Goal: Transaction & Acquisition: Obtain resource

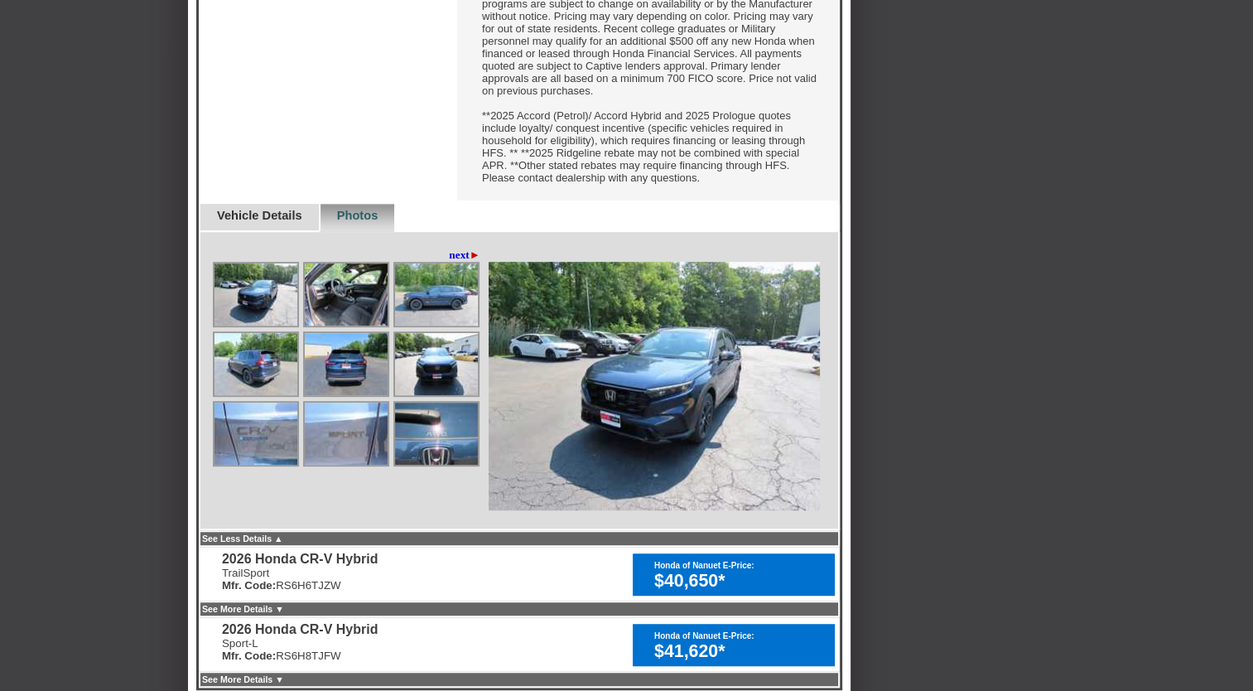
scroll to position [828, 0]
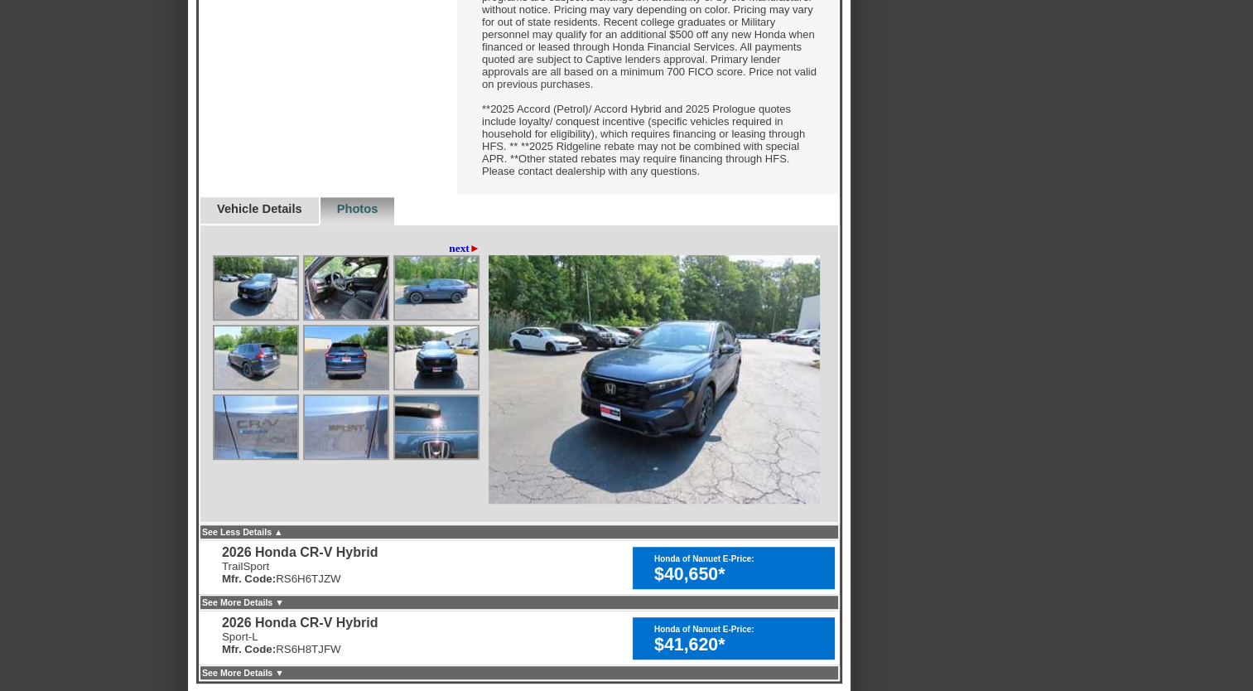
click at [353, 319] on img at bounding box center [346, 288] width 83 height 62
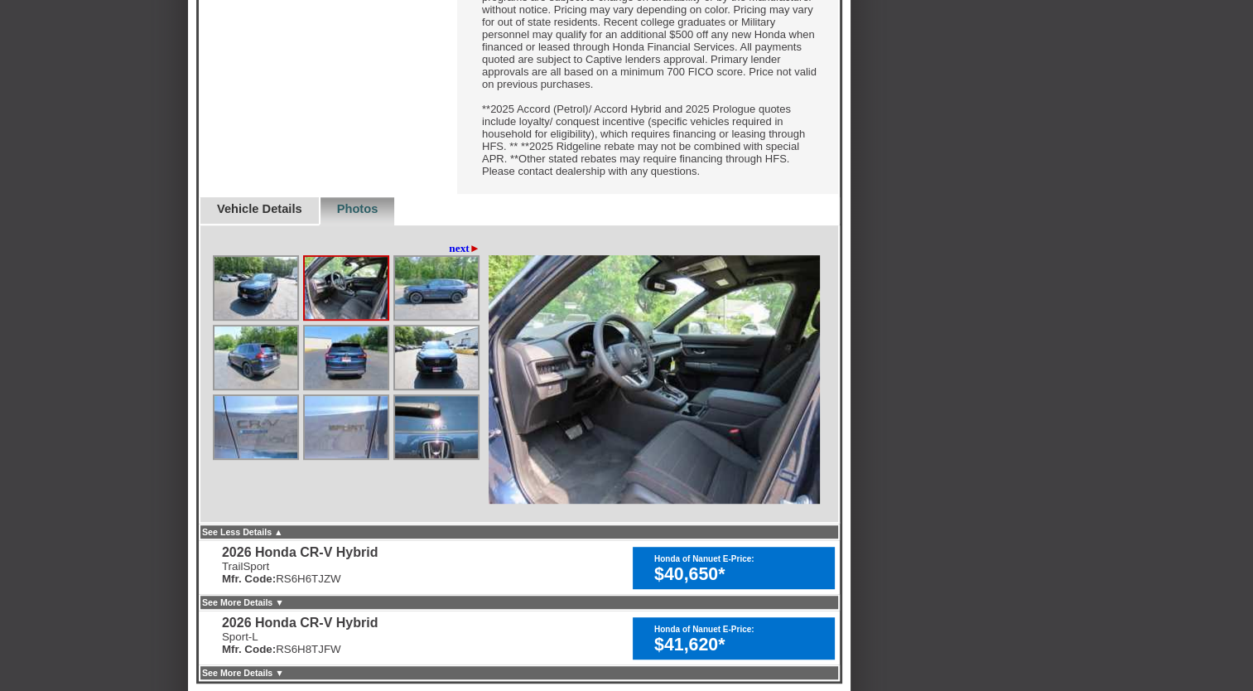
click at [441, 319] on img at bounding box center [436, 288] width 83 height 62
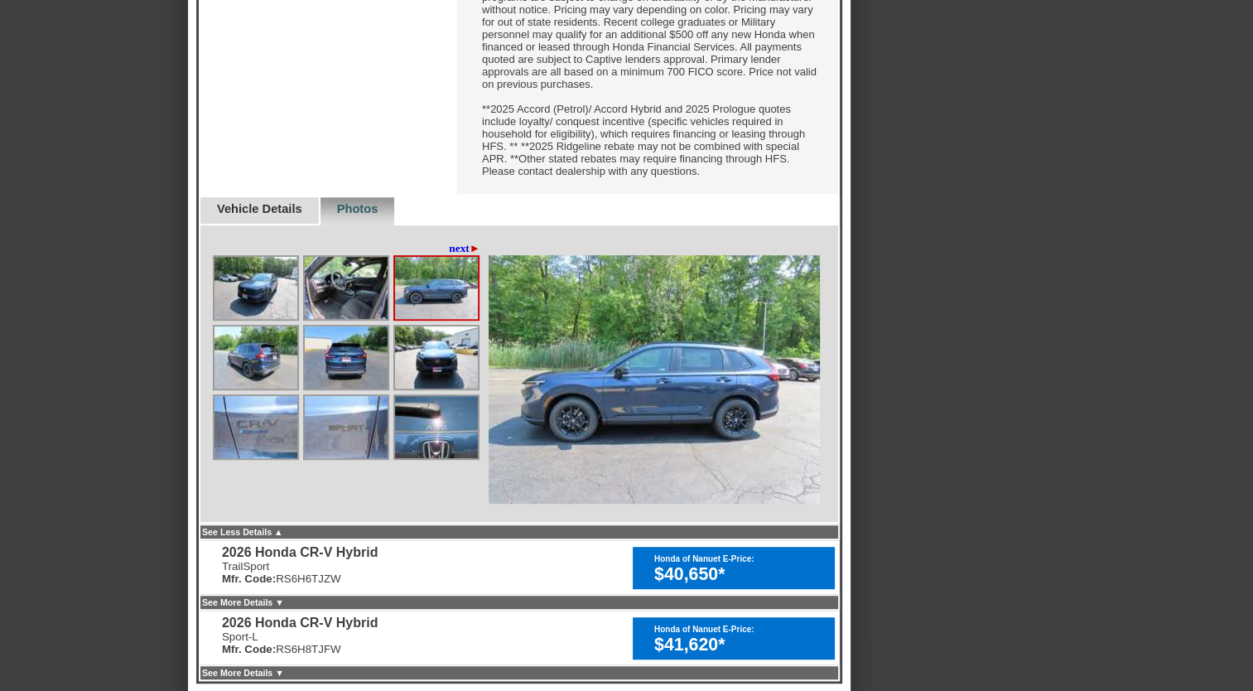
click at [441, 389] on img at bounding box center [436, 357] width 83 height 62
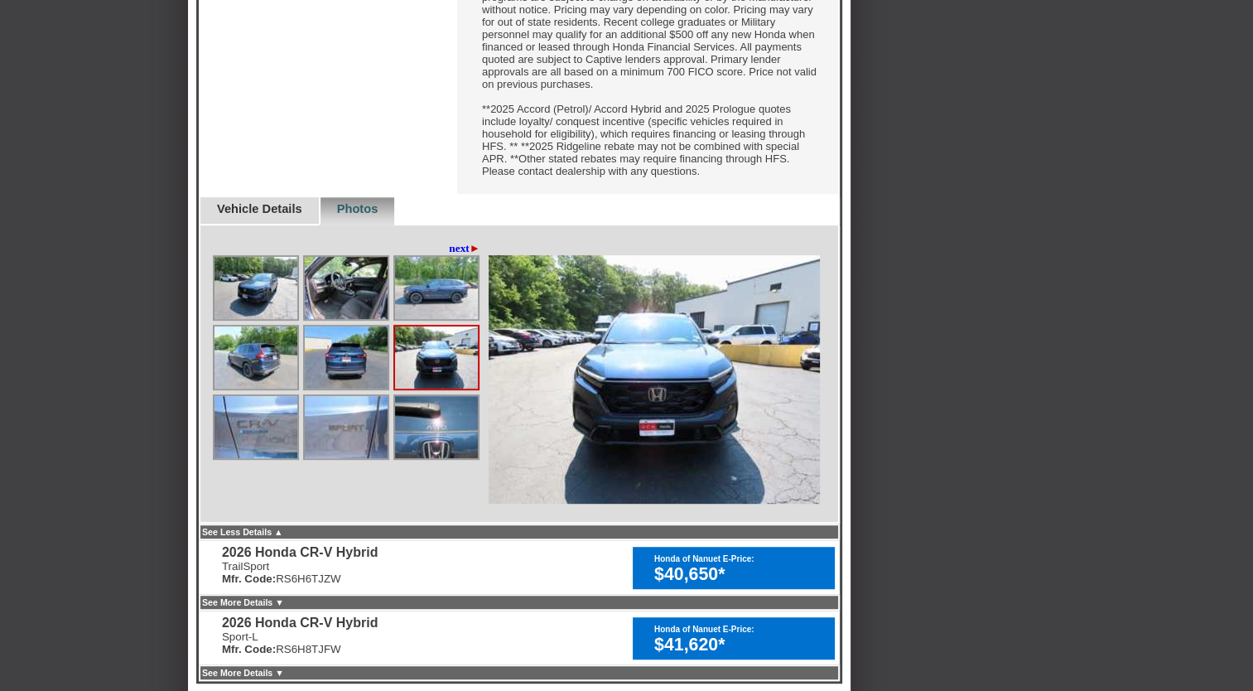
click at [349, 389] on img at bounding box center [346, 357] width 83 height 62
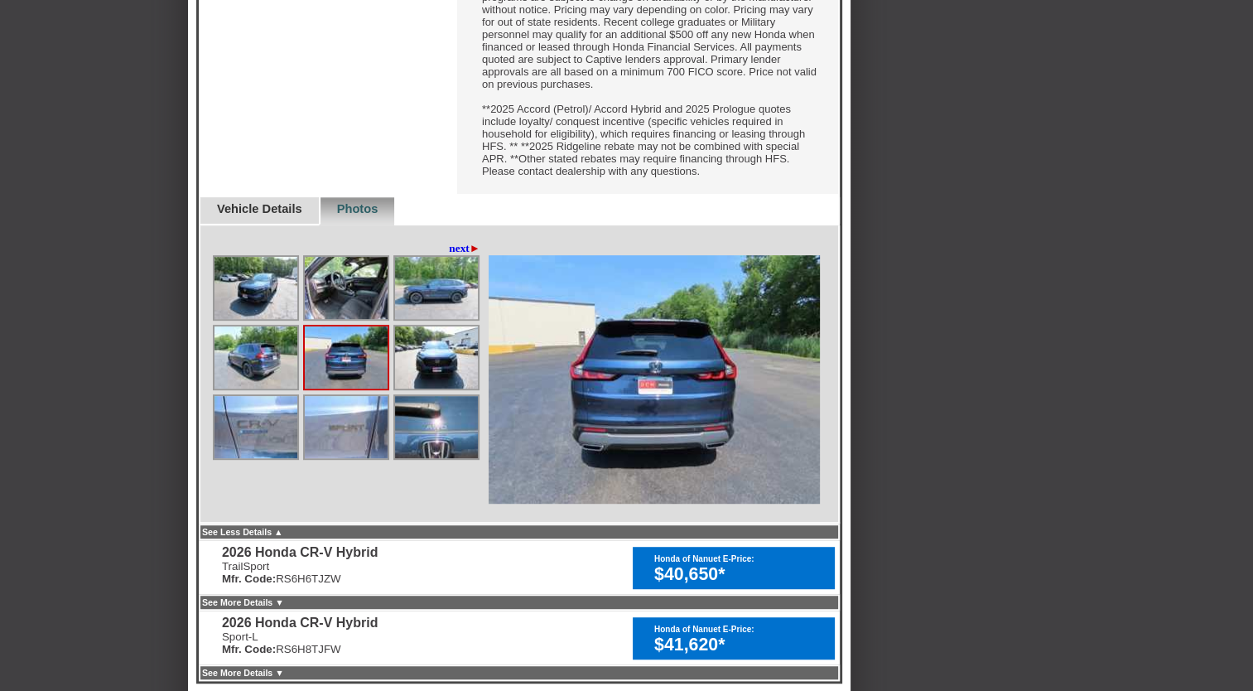
click at [258, 389] on img at bounding box center [256, 357] width 83 height 62
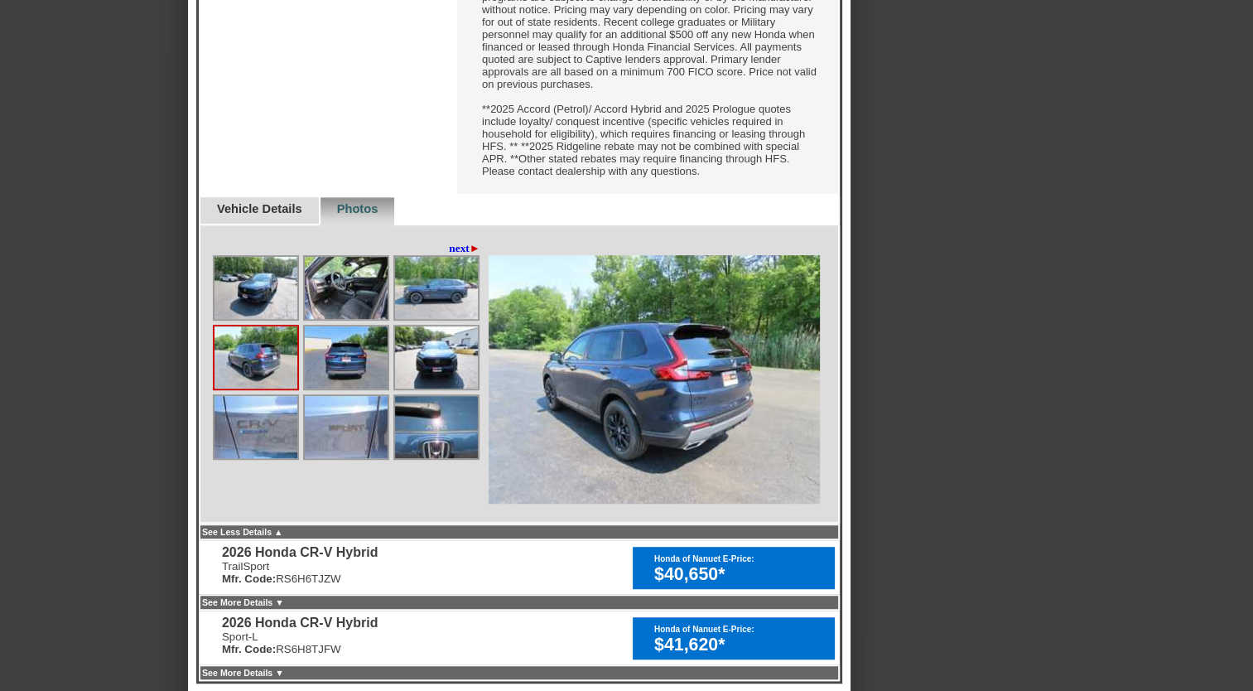
click at [415, 458] on img at bounding box center [436, 427] width 83 height 62
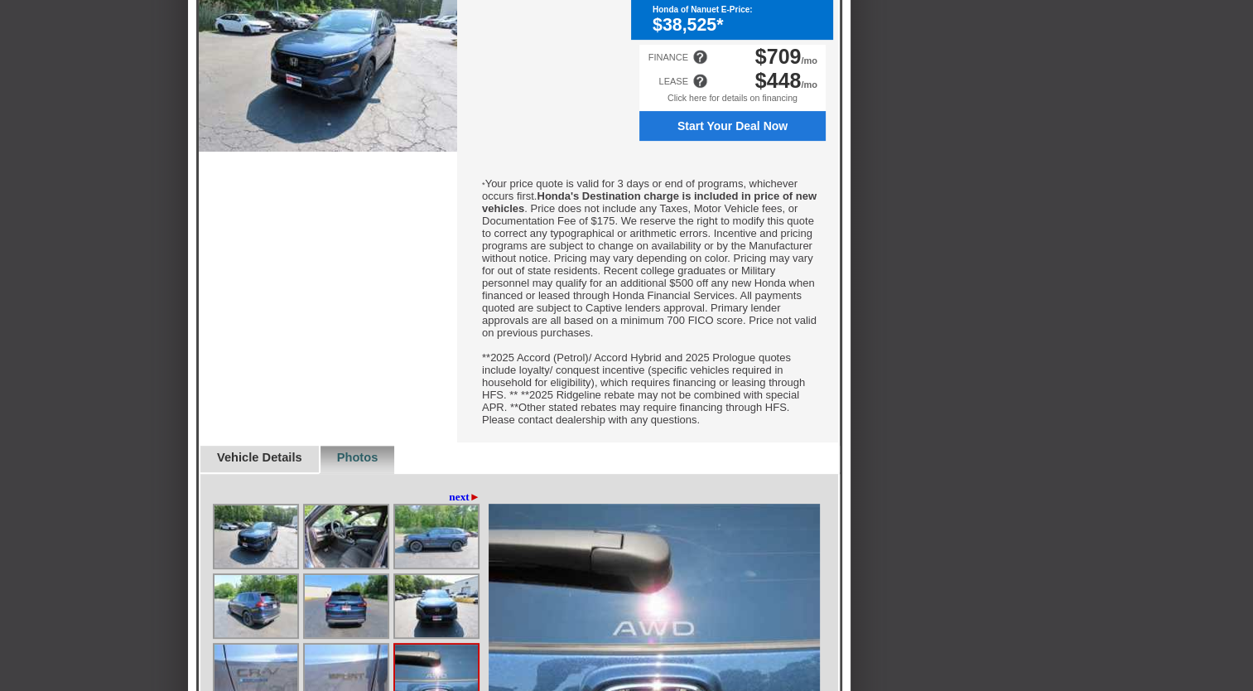
scroll to position [746, 0]
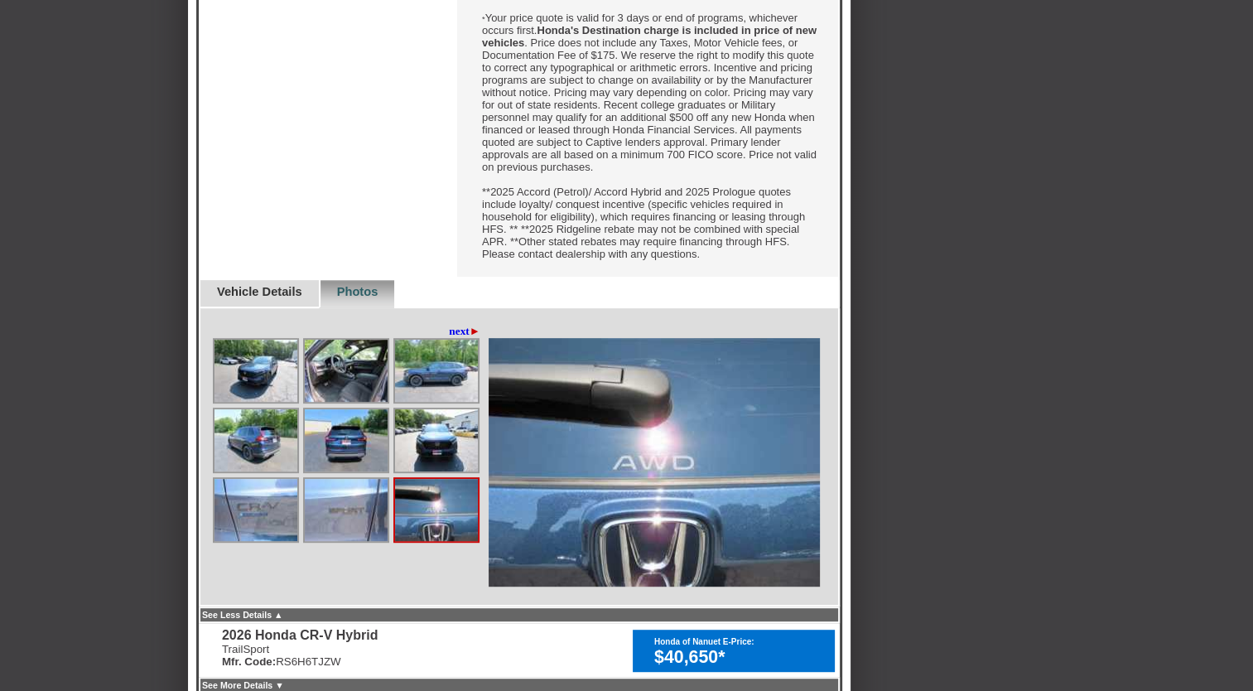
click at [449, 338] on link "next ►" at bounding box center [464, 331] width 31 height 13
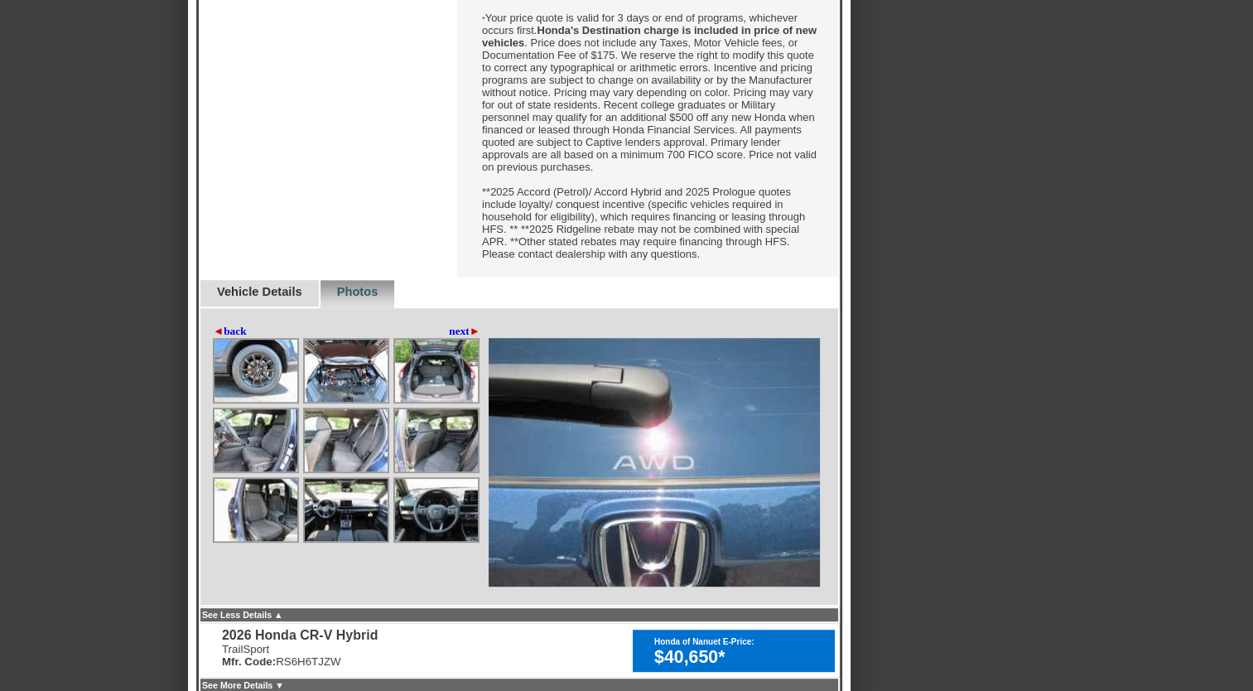
click at [461, 338] on link "next ►" at bounding box center [464, 331] width 31 height 13
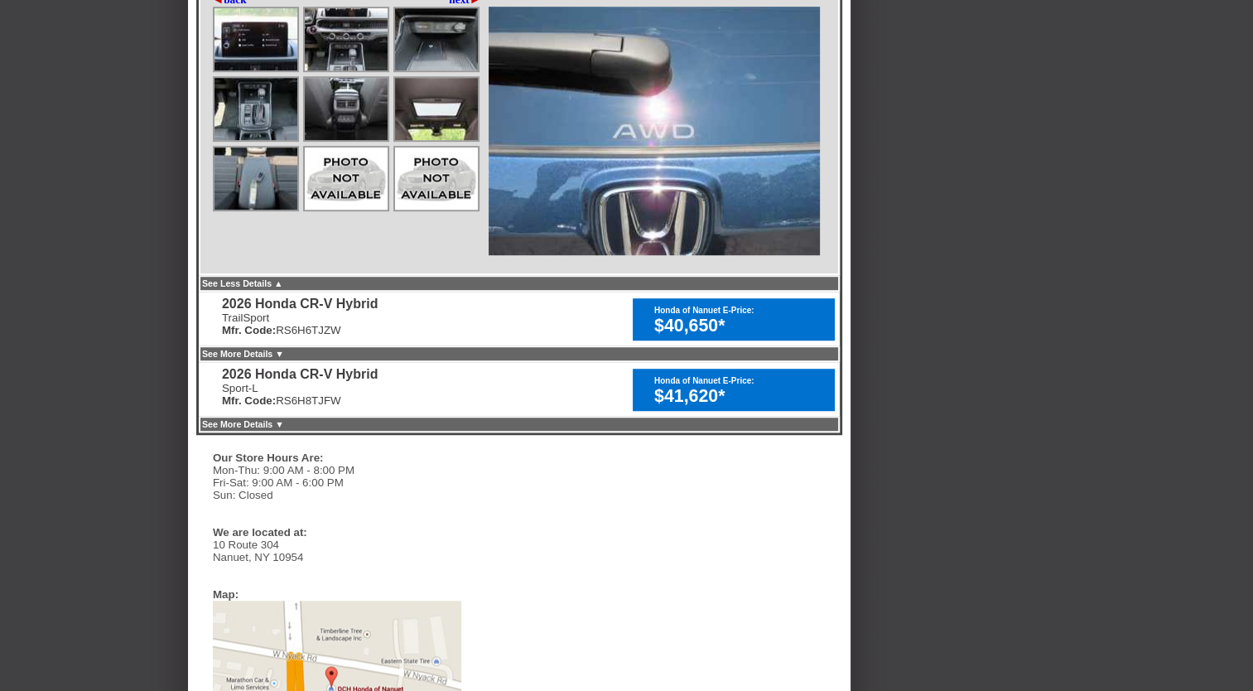
scroll to position [1160, 0]
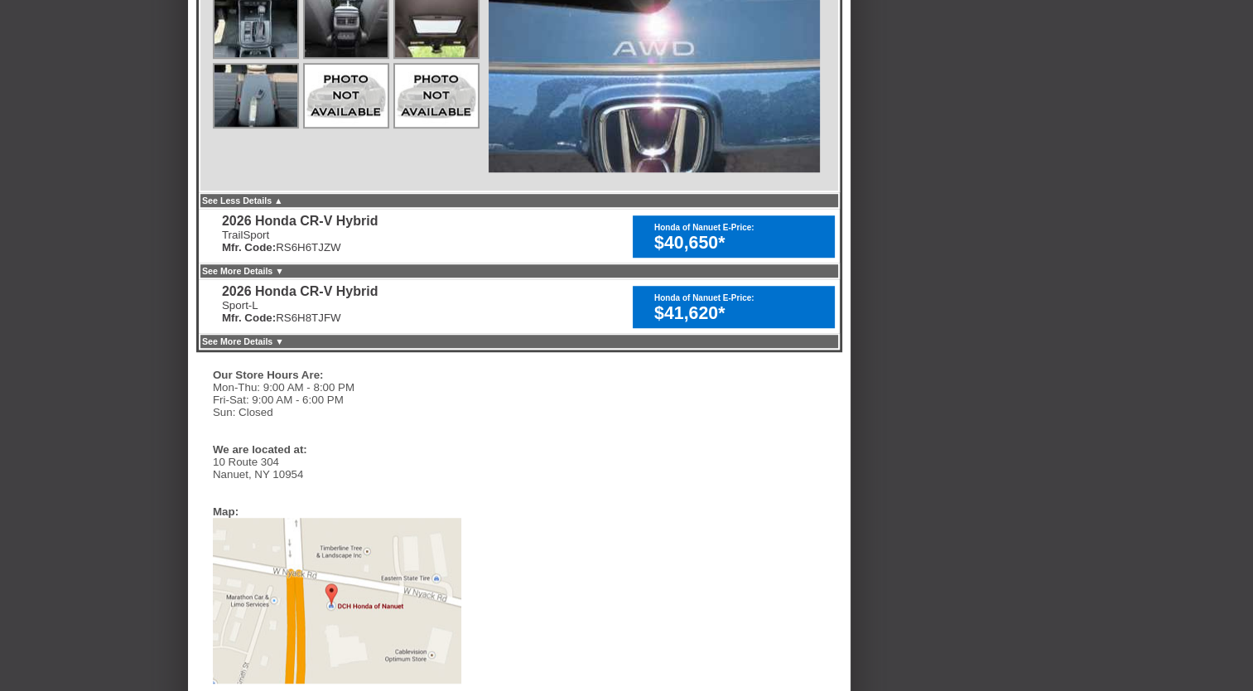
click at [283, 205] on link "See Less Details ▲" at bounding box center [242, 200] width 81 height 10
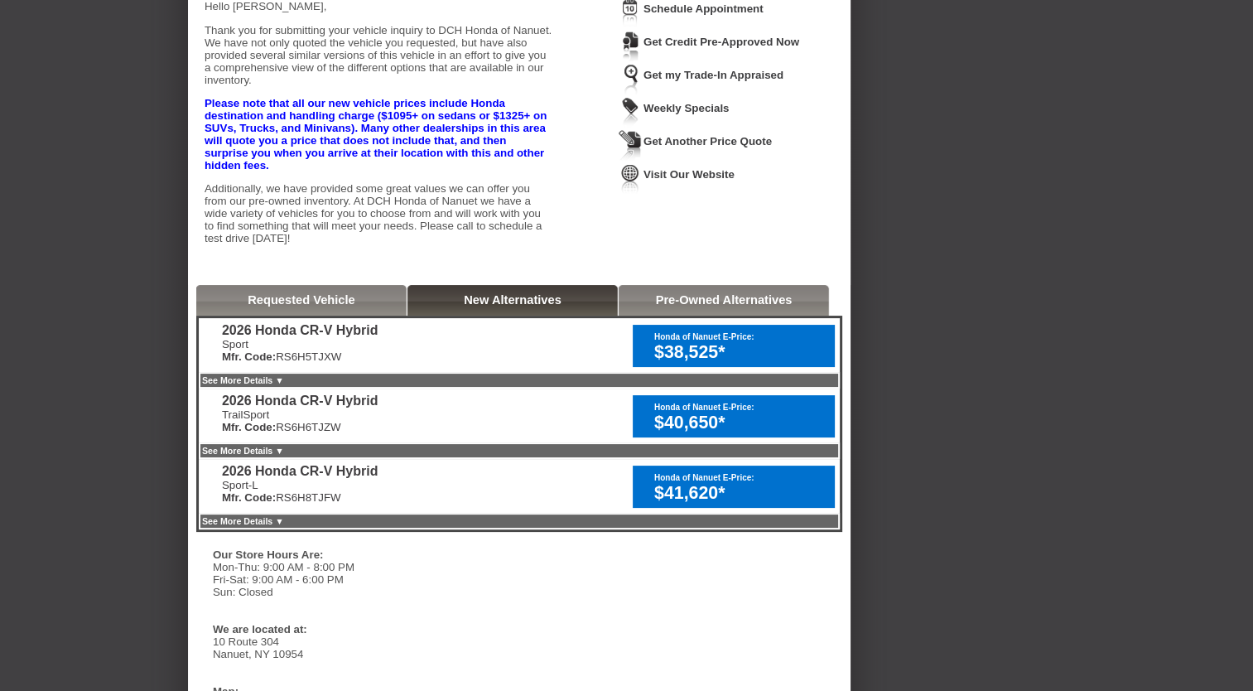
scroll to position [156, 0]
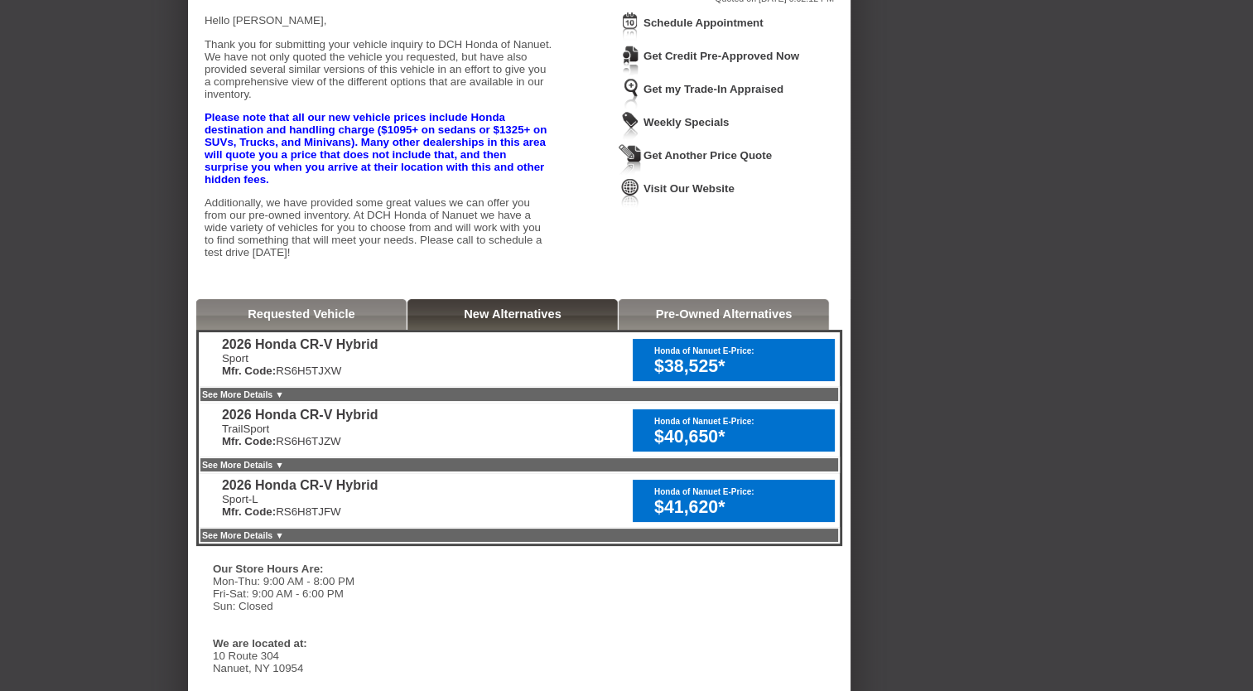
click at [524, 454] on div "2026 Honda CR-V Hybrid Sport Mfr. Code: RS6H5TJXW Honda of Nanuet E-Price: $38,…" at bounding box center [519, 438] width 646 height 216
click at [284, 399] on link "See More Details ▼" at bounding box center [243, 394] width 82 height 10
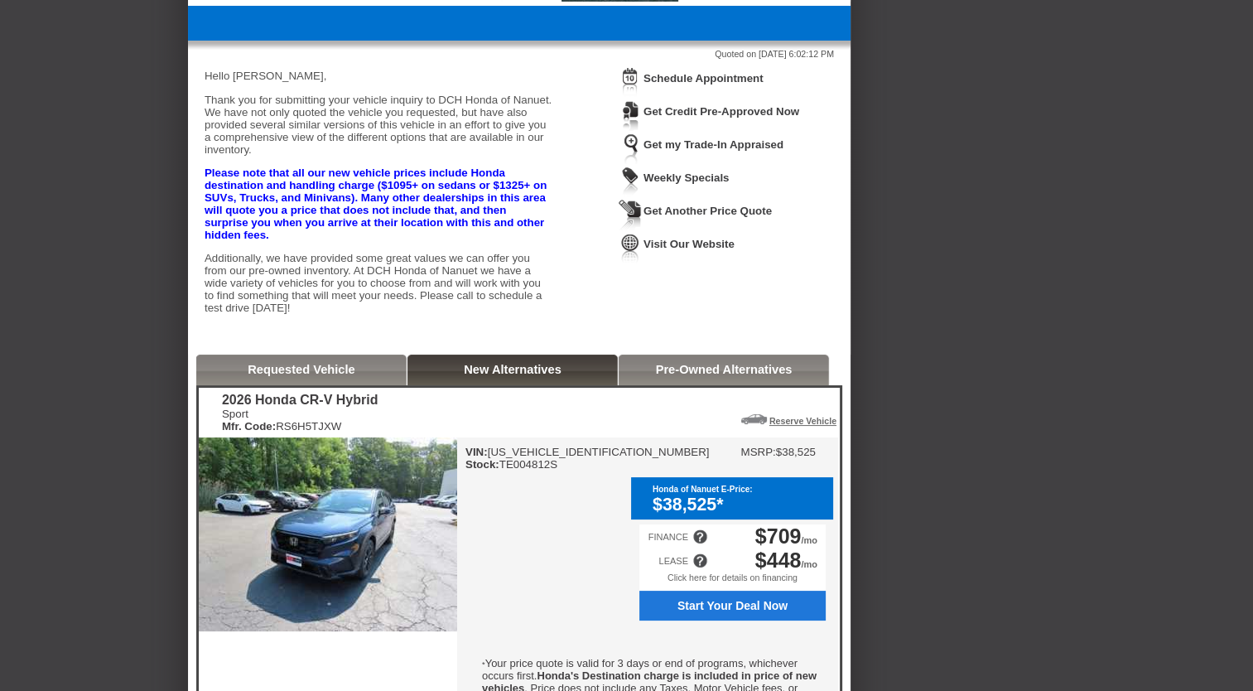
scroll to position [73, 0]
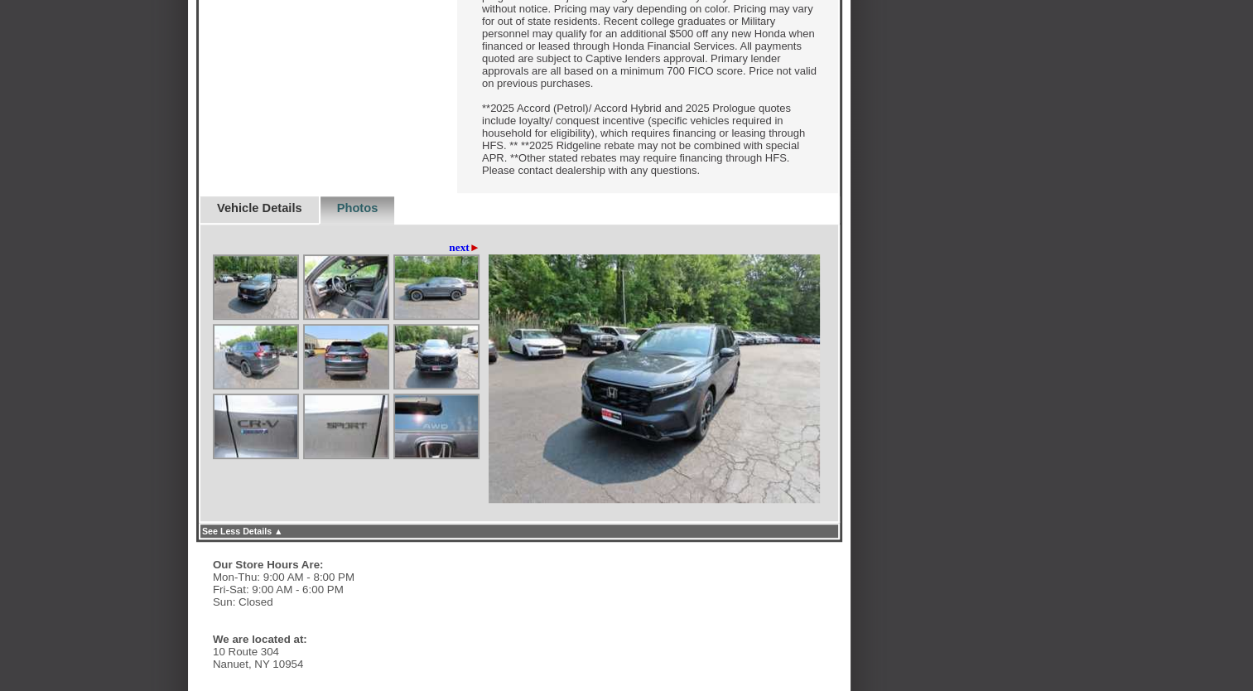
scroll to position [994, 0]
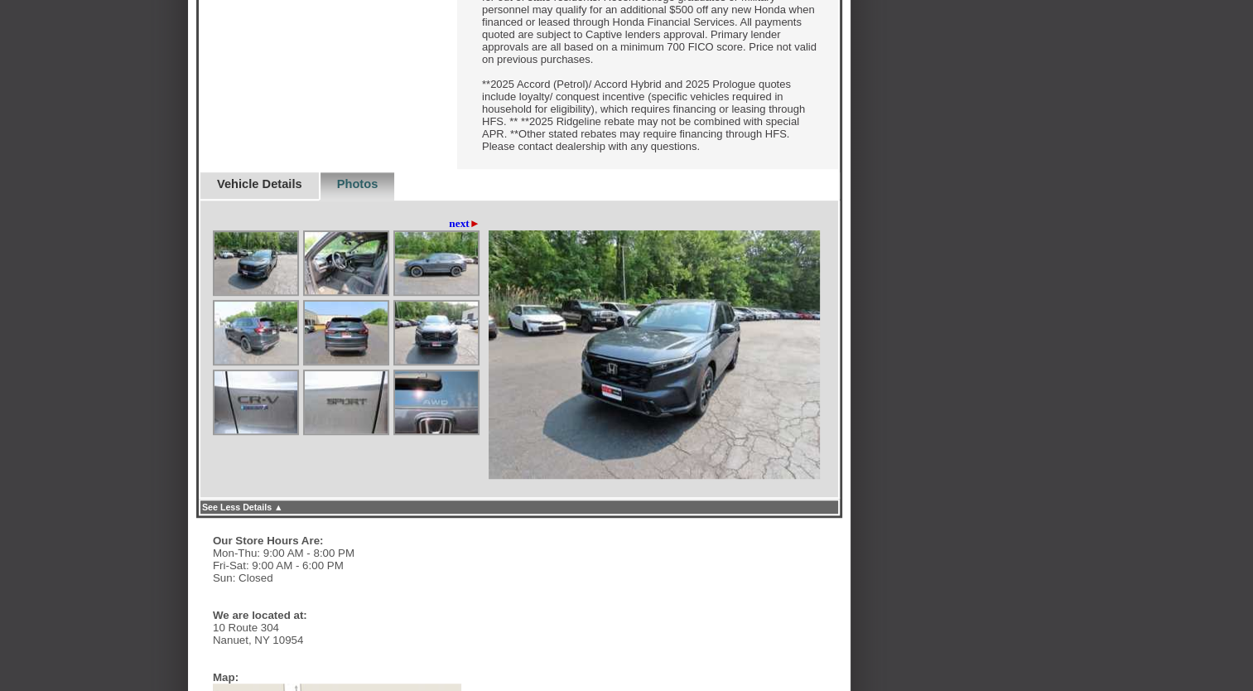
click at [261, 294] on img at bounding box center [256, 263] width 83 height 62
click at [364, 294] on img at bounding box center [346, 263] width 83 height 62
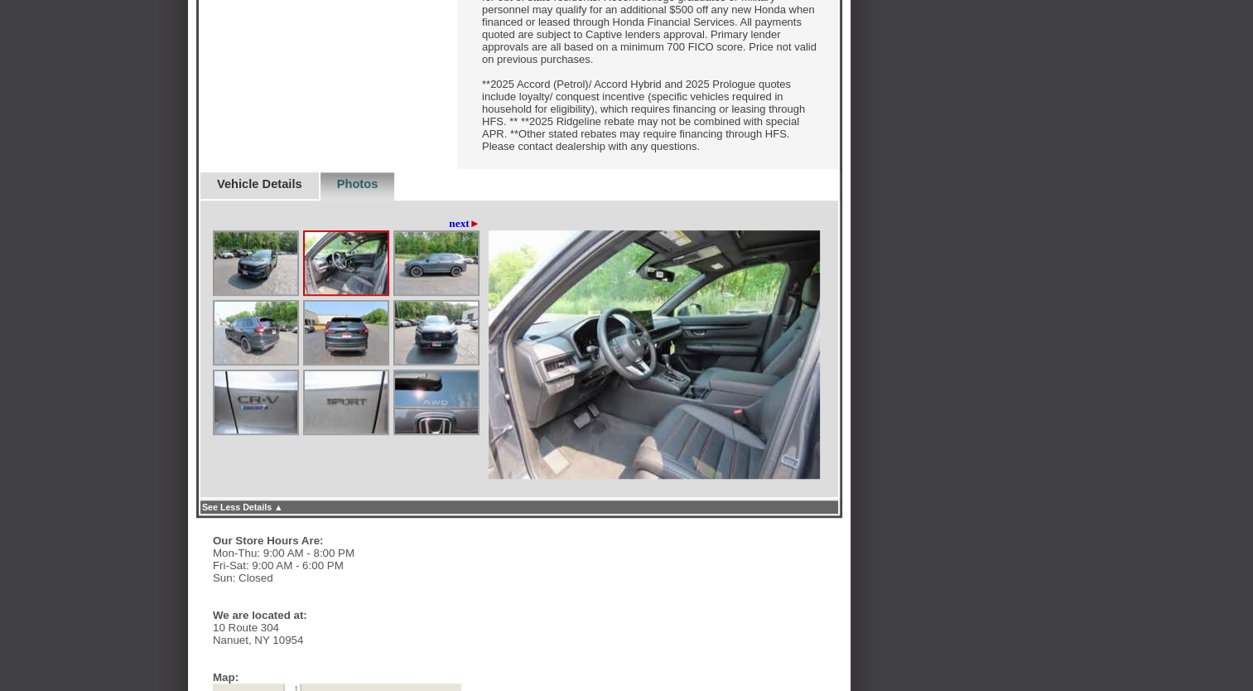
click at [436, 294] on img at bounding box center [436, 263] width 83 height 62
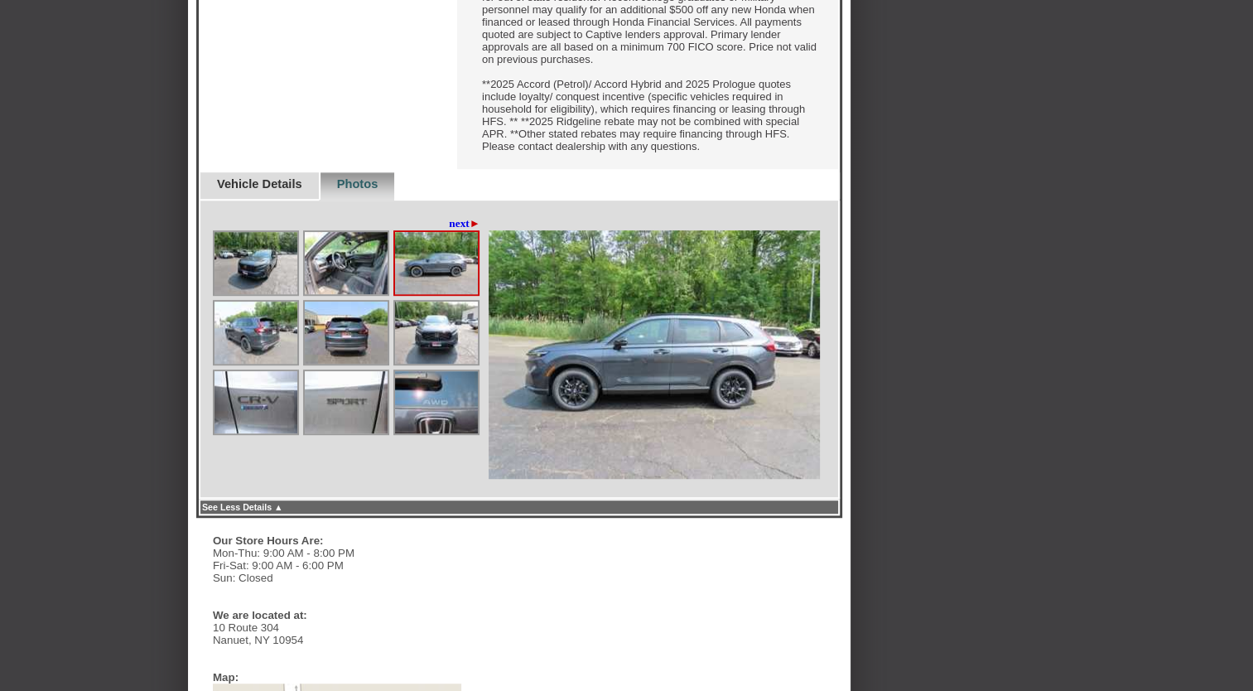
click at [435, 364] on img at bounding box center [436, 333] width 83 height 62
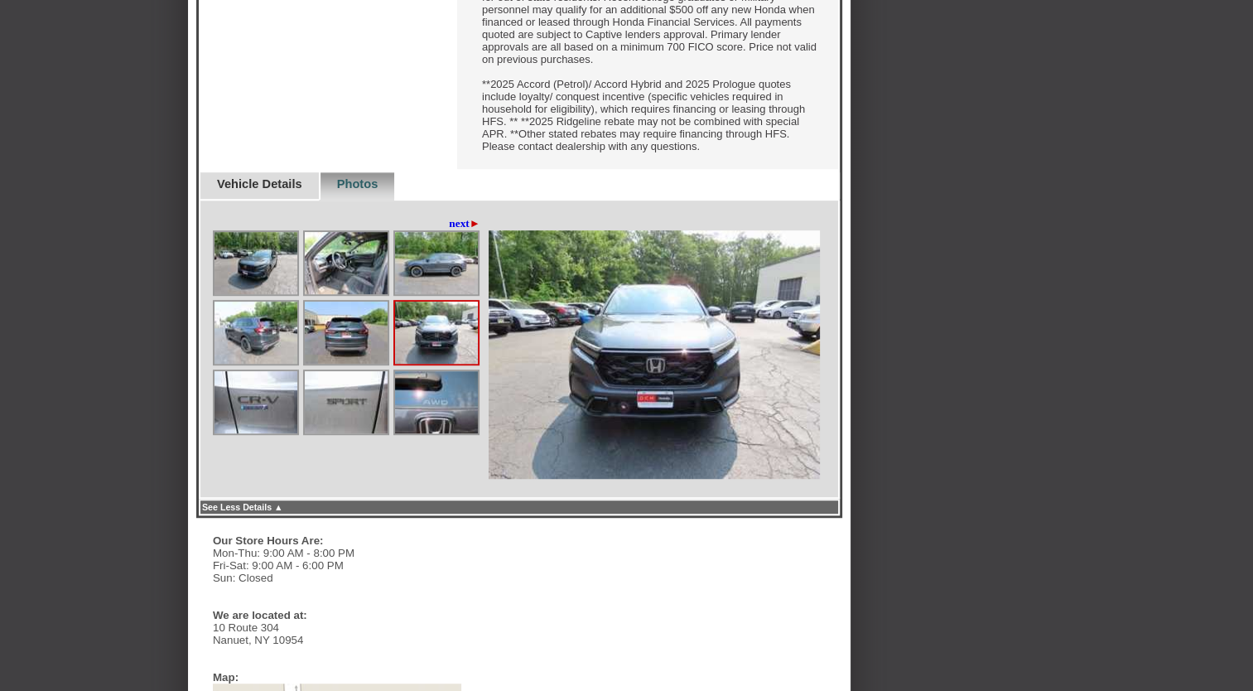
click at [257, 364] on img at bounding box center [256, 333] width 83 height 62
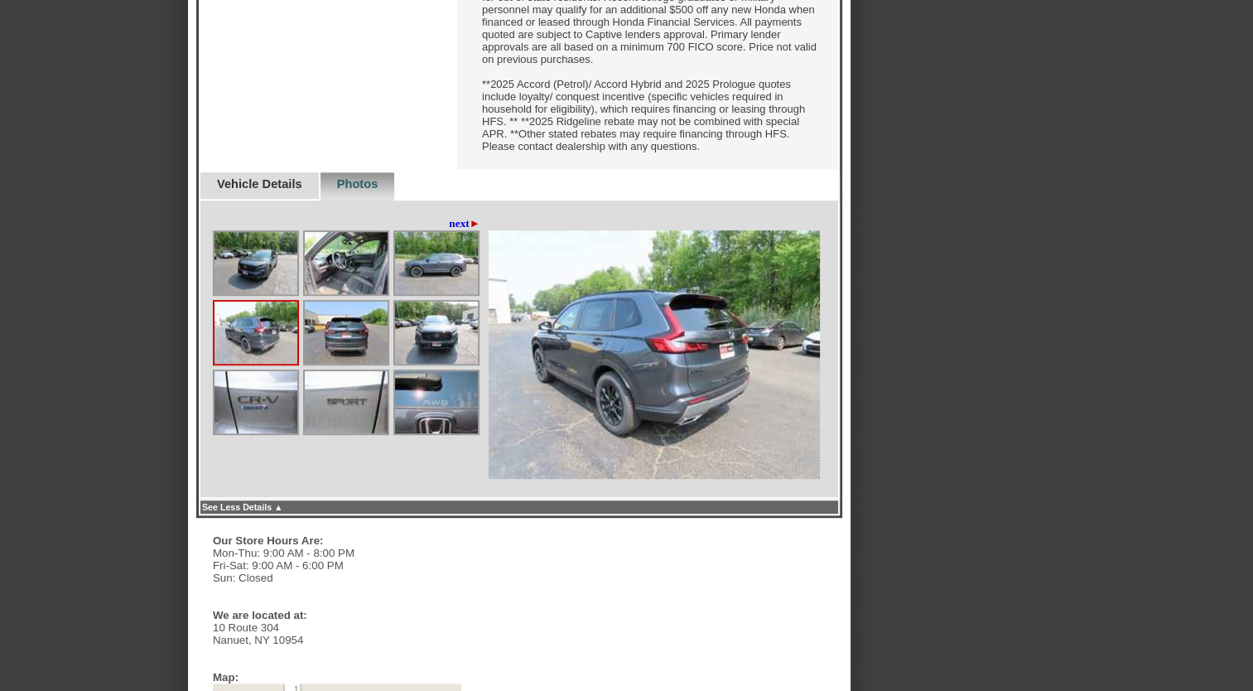
click at [350, 364] on img at bounding box center [346, 333] width 83 height 62
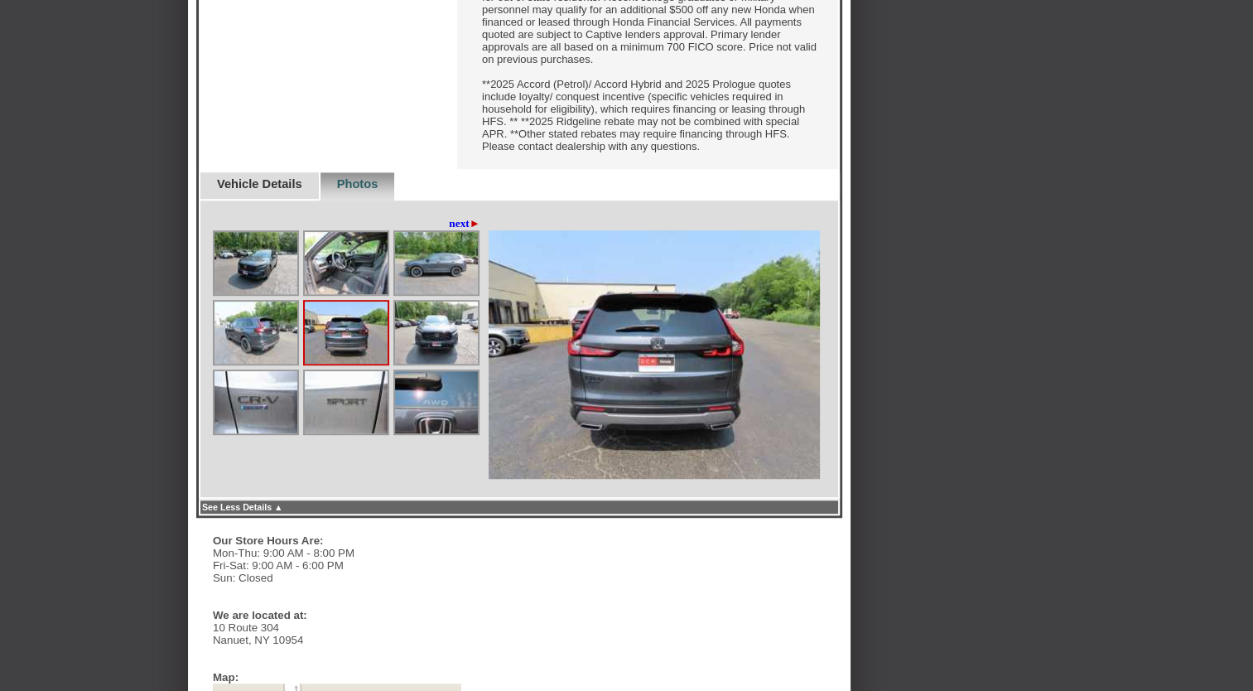
click at [425, 433] on img at bounding box center [436, 402] width 83 height 62
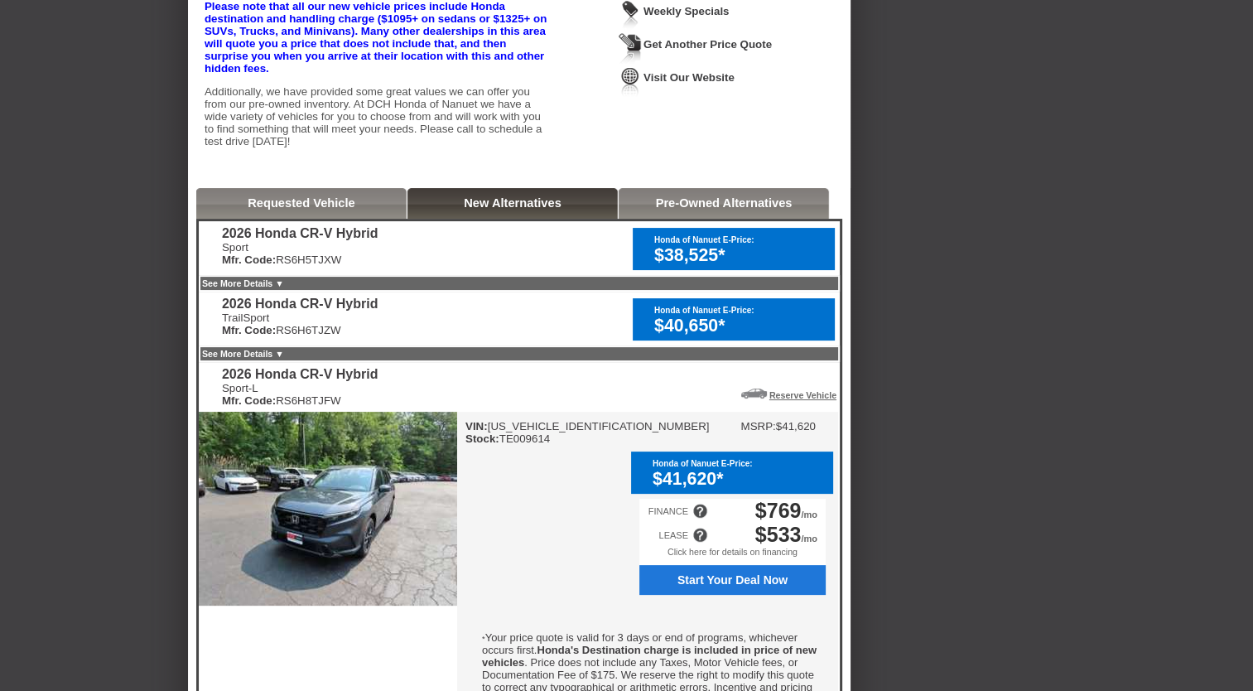
scroll to position [166, 0]
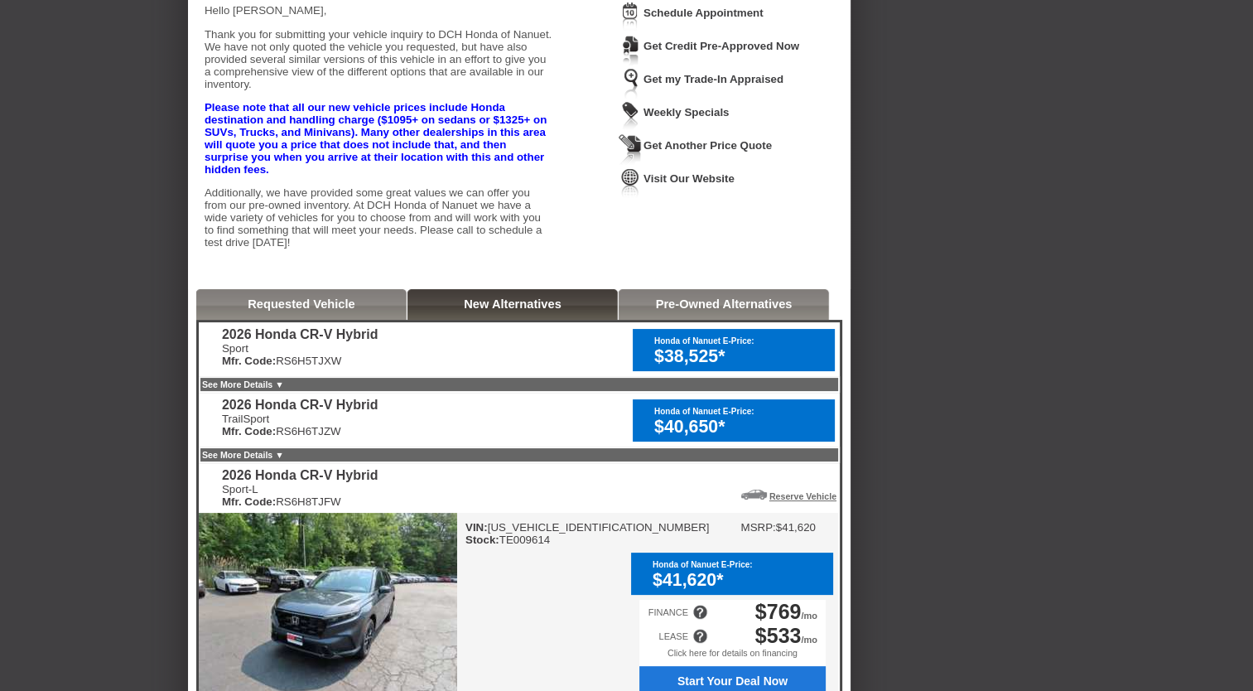
click at [355, 413] on div "2026 Honda CR-V Hybrid" at bounding box center [300, 405] width 156 height 15
click at [284, 389] on link "See More Details ▼" at bounding box center [243, 384] width 82 height 10
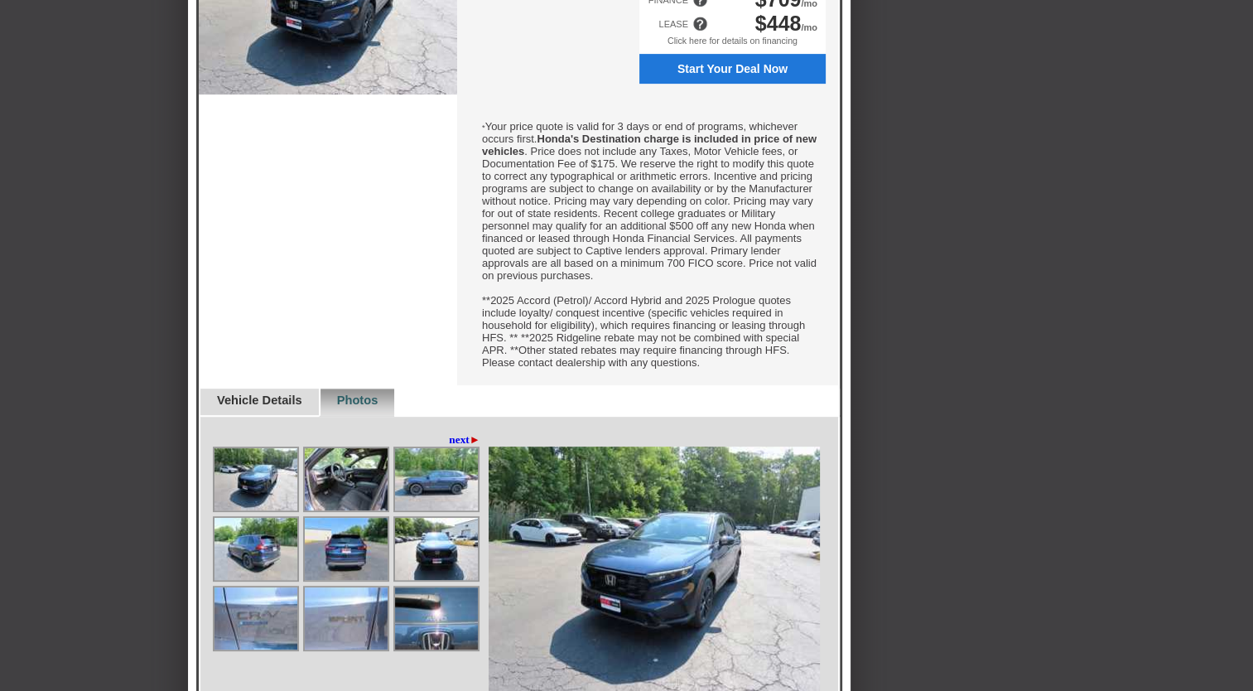
scroll to position [746, 0]
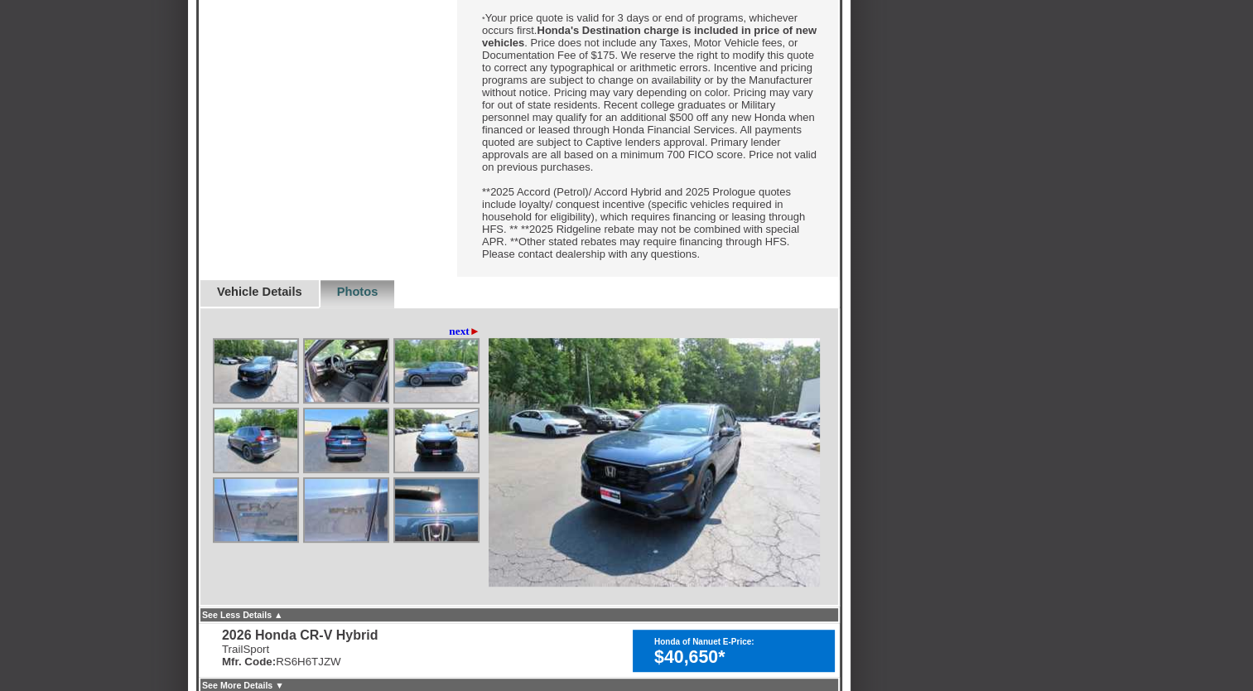
click at [246, 402] on img at bounding box center [256, 371] width 83 height 62
click at [326, 402] on img at bounding box center [346, 371] width 83 height 62
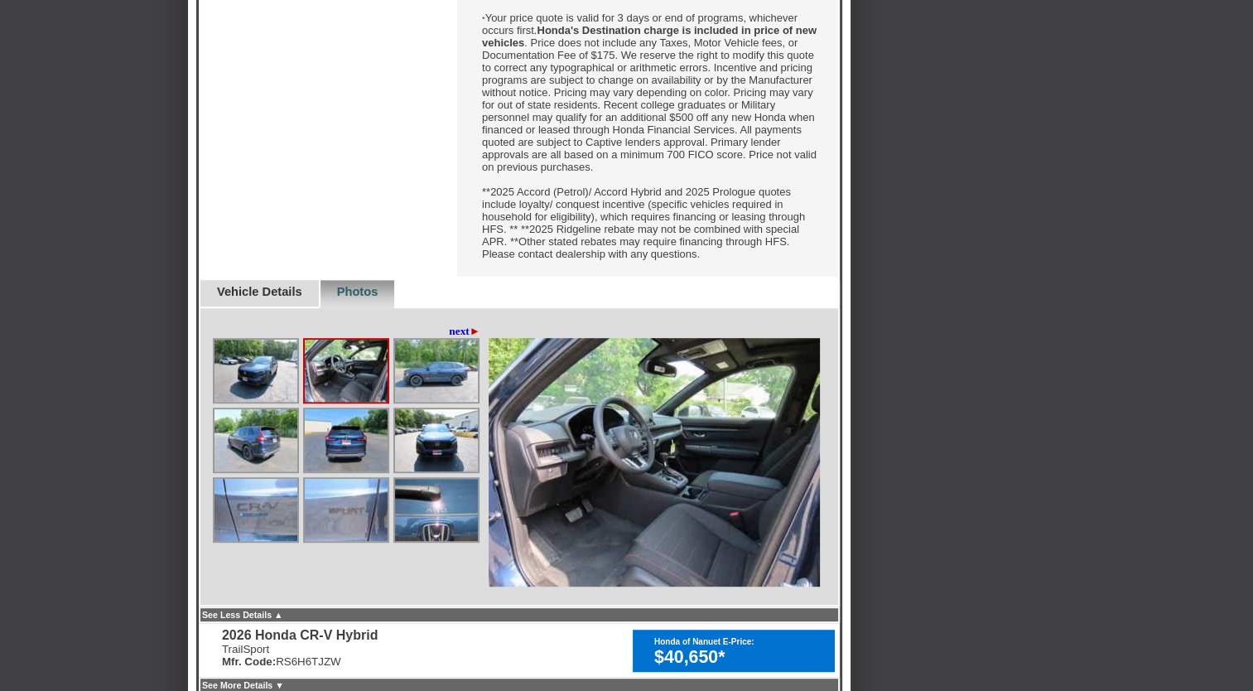
click at [421, 402] on img at bounding box center [436, 371] width 83 height 62
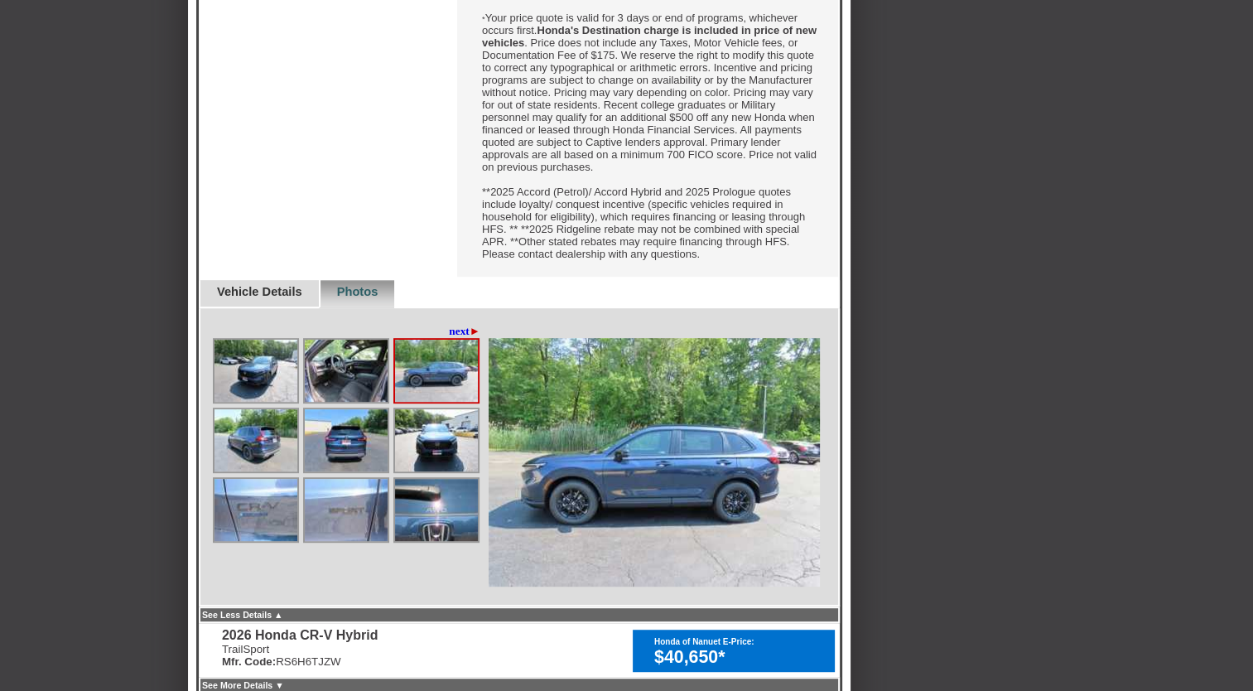
click at [420, 471] on img at bounding box center [436, 440] width 83 height 62
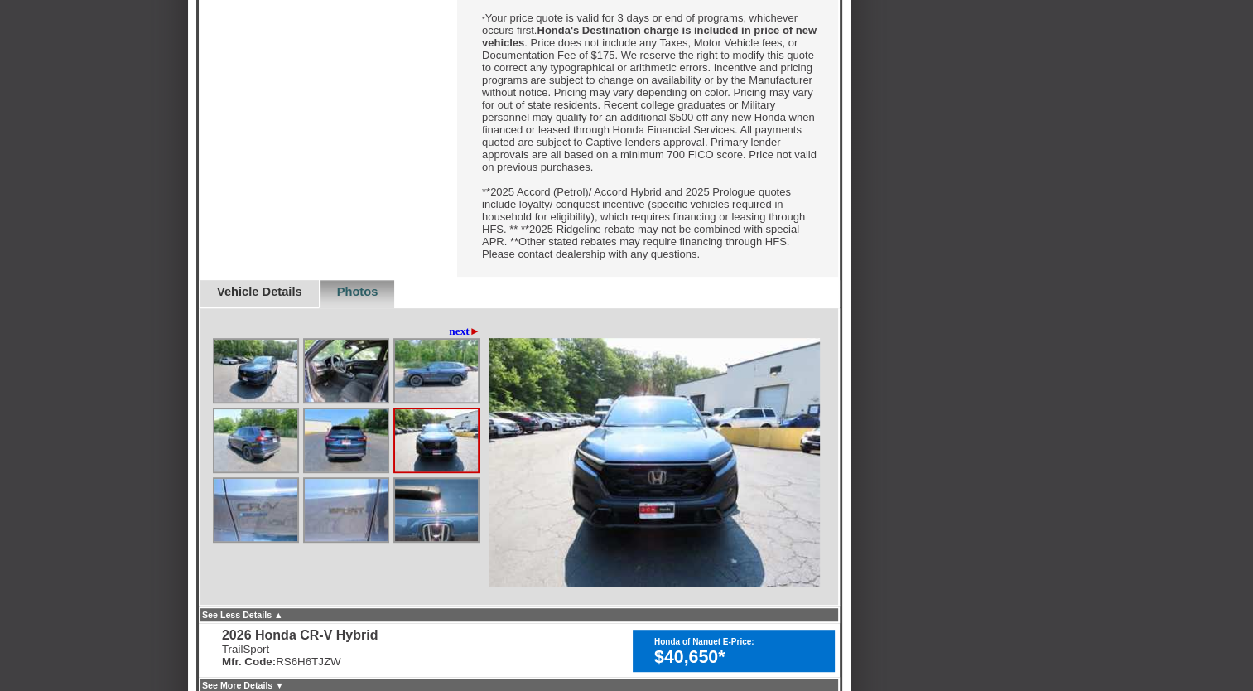
click at [344, 471] on img at bounding box center [346, 440] width 83 height 62
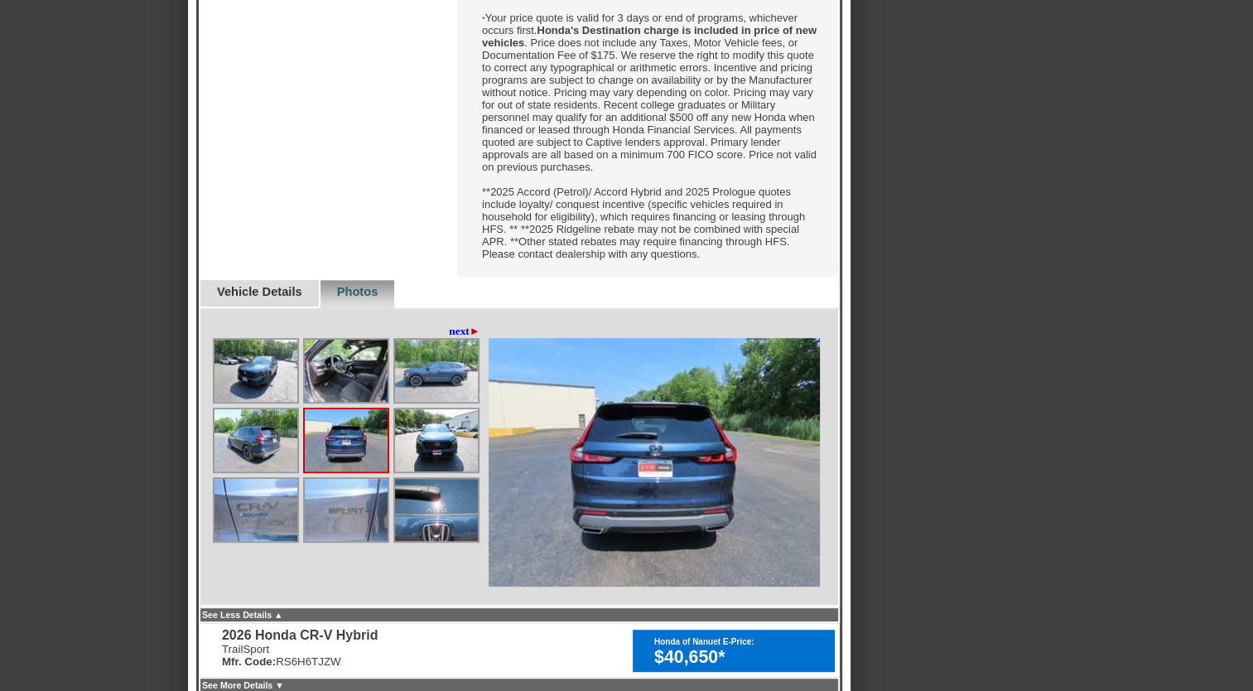
click at [258, 471] on img at bounding box center [256, 440] width 83 height 62
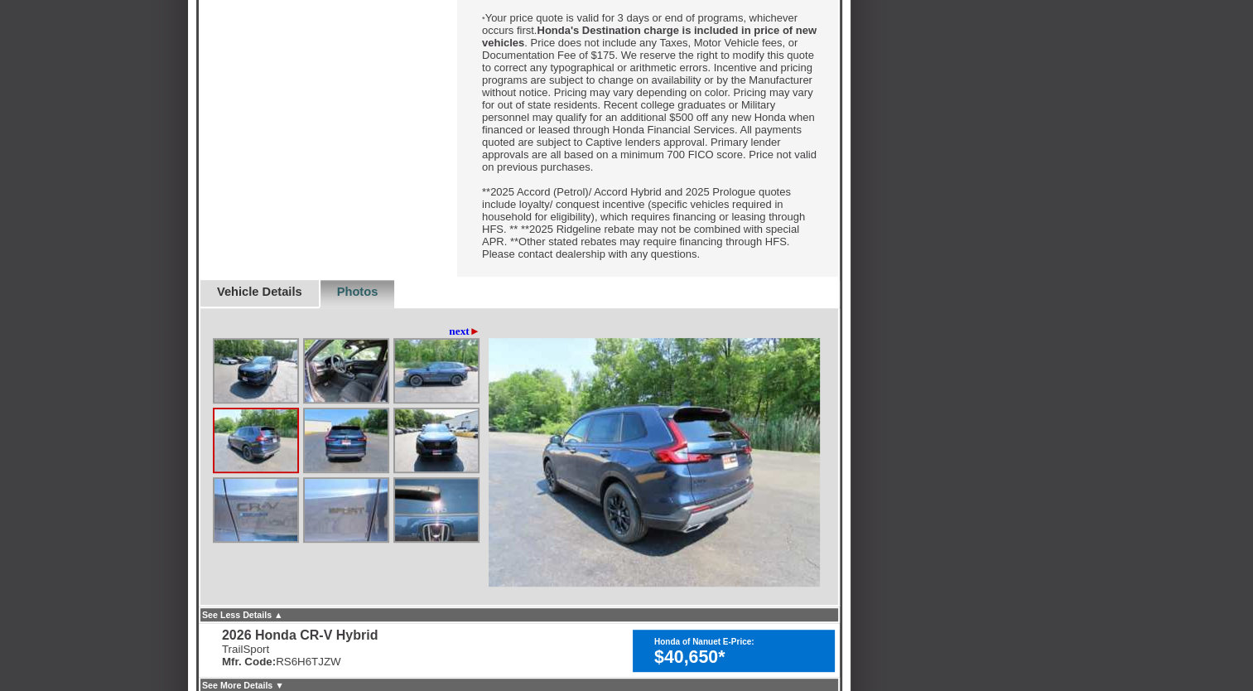
click at [418, 541] on img at bounding box center [436, 510] width 83 height 62
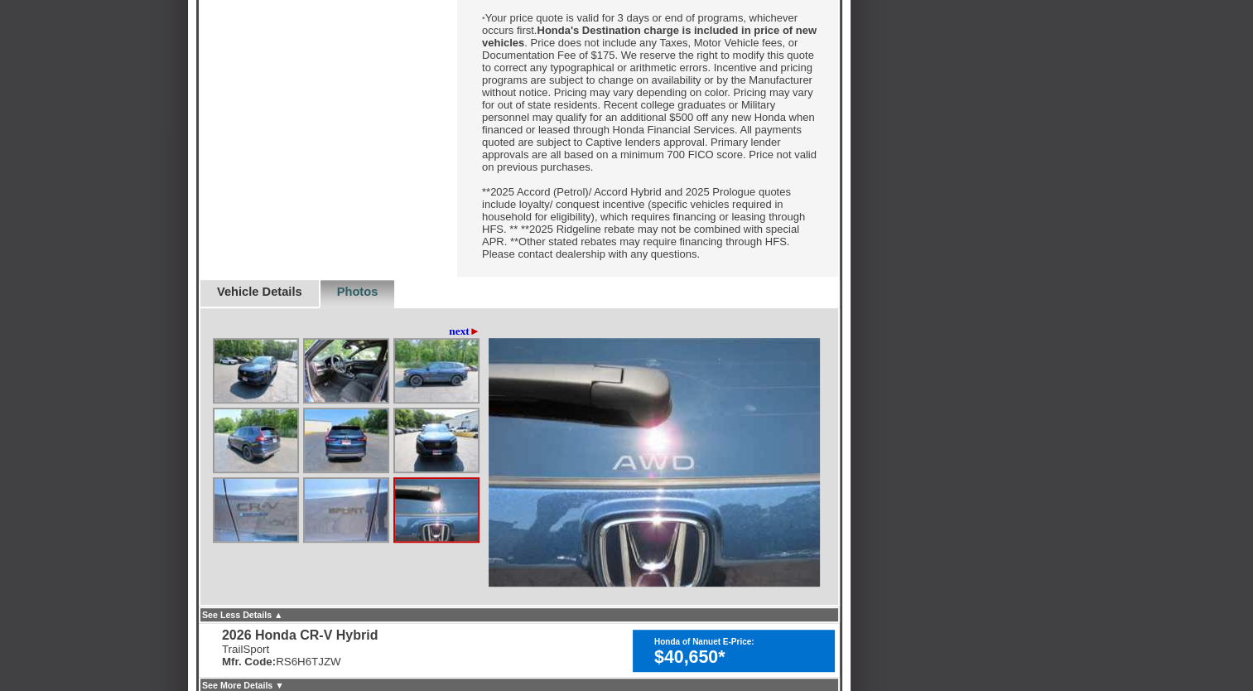
click at [449, 338] on link "next ►" at bounding box center [464, 331] width 31 height 13
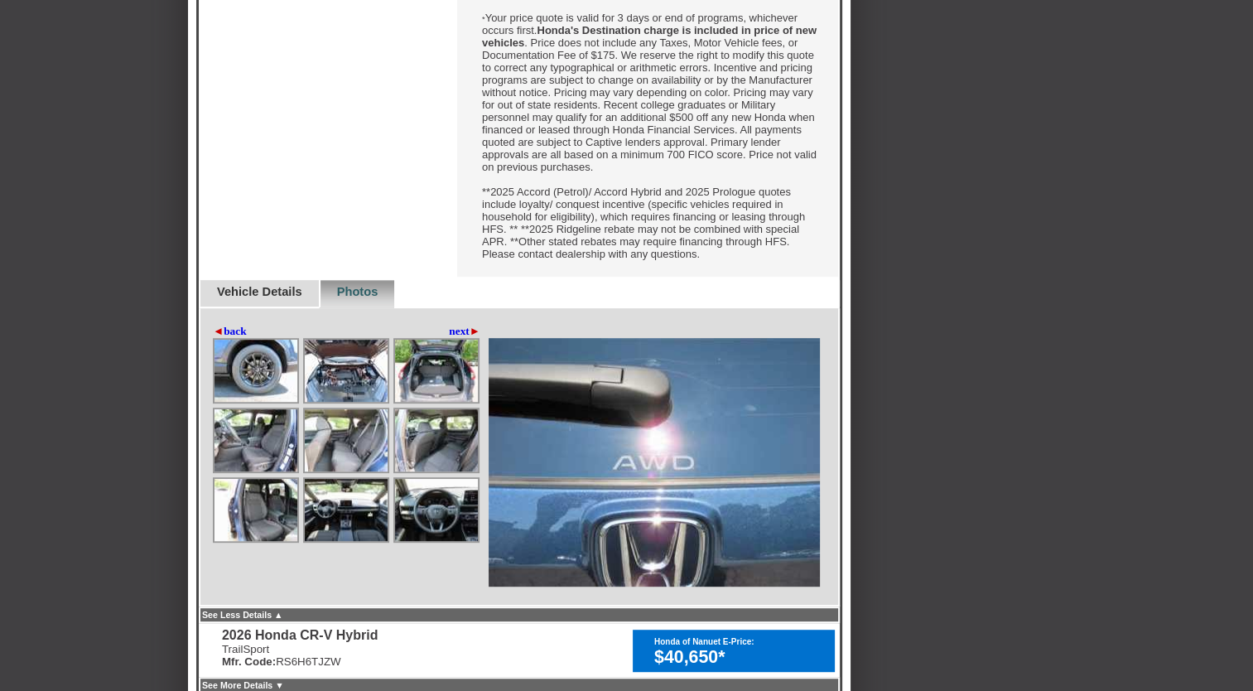
click at [261, 402] on img at bounding box center [256, 371] width 83 height 62
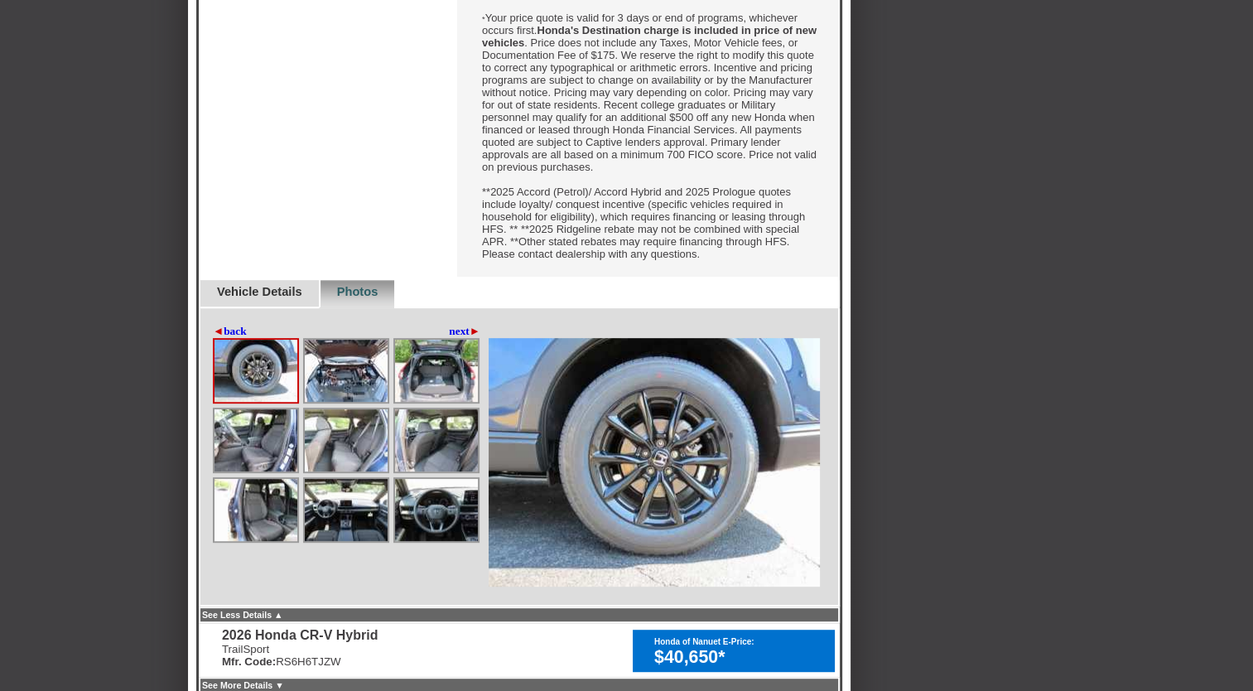
click at [347, 402] on img at bounding box center [346, 371] width 83 height 62
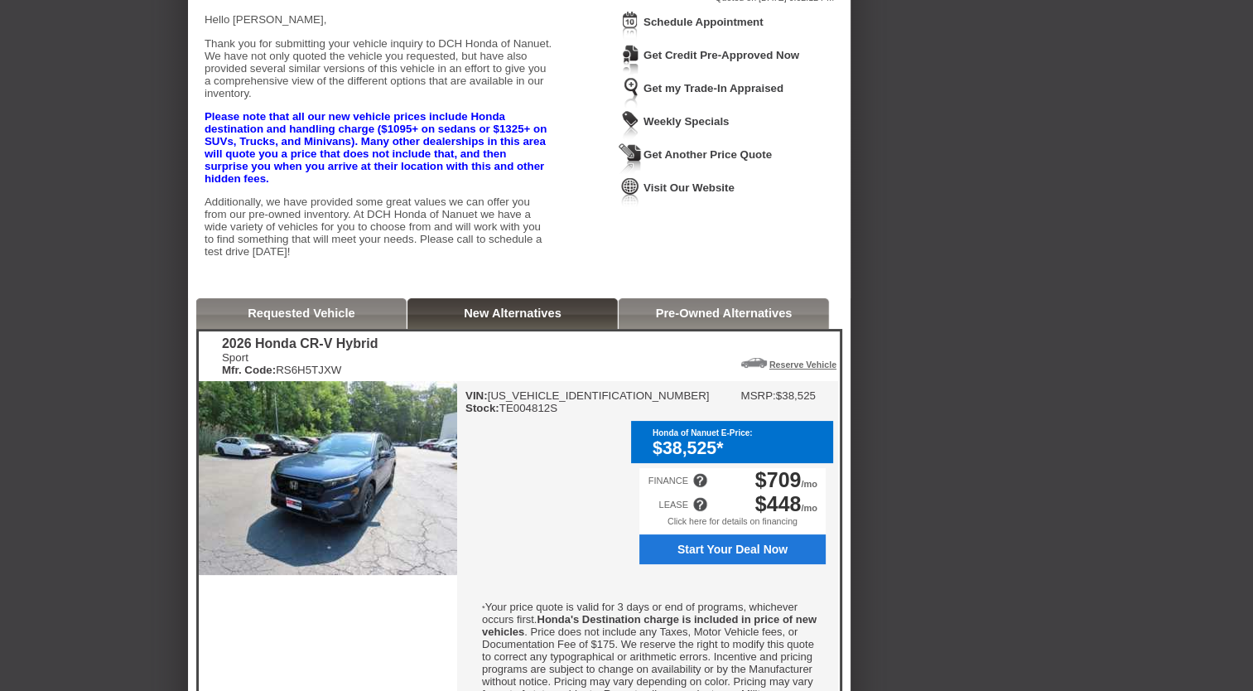
scroll to position [0, 0]
